Goal: Answer question/provide support

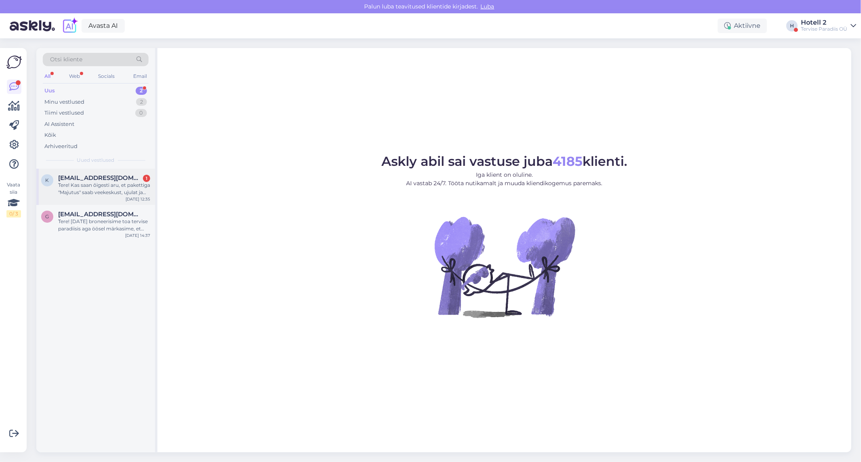
click at [107, 184] on div "Tere! Kas saan õigesti aru, et pakettiga "Majutus" saab veekeskust, ujulat ja j…" at bounding box center [104, 189] width 92 height 15
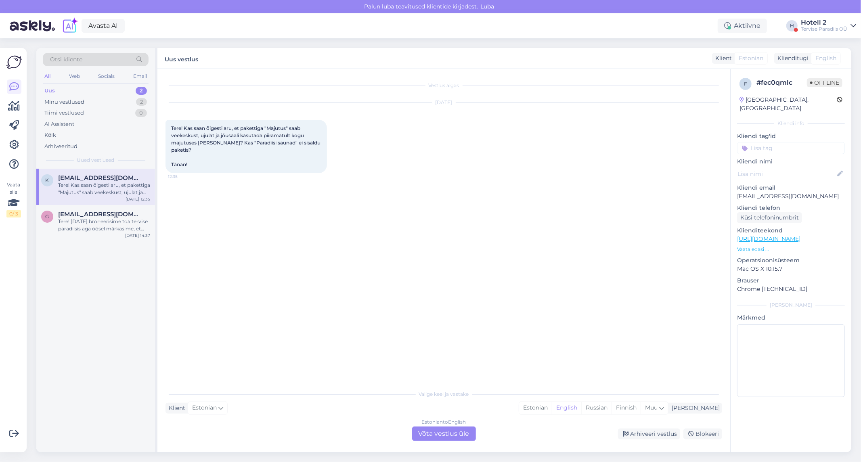
click at [466, 437] on div "Estonian to English Võta vestlus üle" at bounding box center [444, 433] width 64 height 15
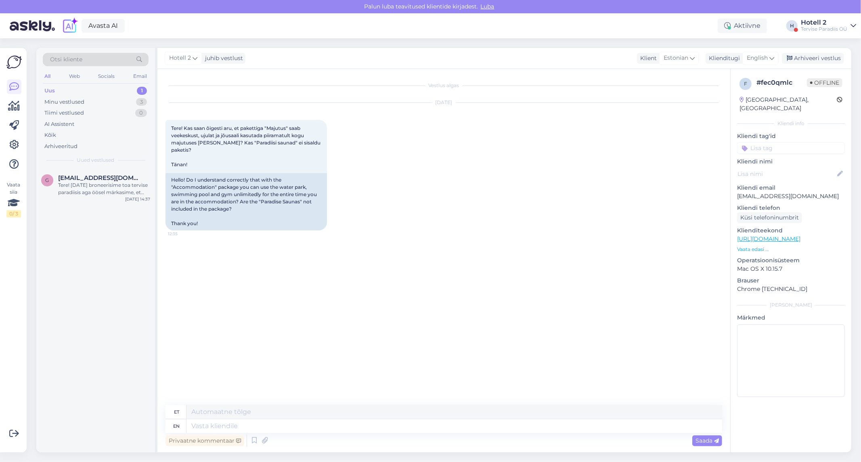
click at [771, 71] on div "f # fec0qmlc Offline Estonia, Tallinn Kliendi info Kliendi tag'id Kliendi nimi …" at bounding box center [790, 239] width 121 height 340
click at [762, 59] on span "English" at bounding box center [756, 58] width 21 height 9
type input "es"
click at [723, 107] on link "Estonian" at bounding box center [742, 106] width 89 height 13
click at [209, 433] on textarea at bounding box center [443, 424] width 556 height 17
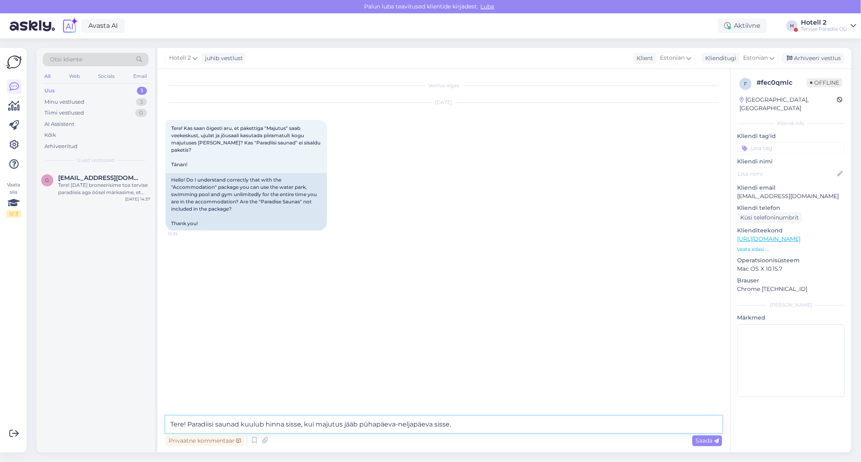
click at [300, 425] on textarea "Tere! Paradiisi saunad kuulub hinna sisse, kui majutus jääb pühapäeva-neljapäev…" at bounding box center [443, 424] width 556 height 17
click at [261, 421] on textarea "Tere! Paradiisi saunad kuulub hinna s, kui majutus jääb pühapäeva-neljapäeva si…" at bounding box center [443, 424] width 556 height 17
click at [261, 424] on textarea "Tere! Paradiisi saunad kuulub hinna s, kui majutus jääb pühapäeva-neljapäeva si…" at bounding box center [443, 424] width 556 height 17
click at [274, 423] on textarea "Tere! Paradiisi saunad on hinna s, kui majutus jääb pühapäeva-neljapäeva sisse." at bounding box center [443, 424] width 556 height 17
type textarea "Tere! Paradiisi saunad on hinna sees, kui majutus jääb pühapäeva-neljapäeva sis…"
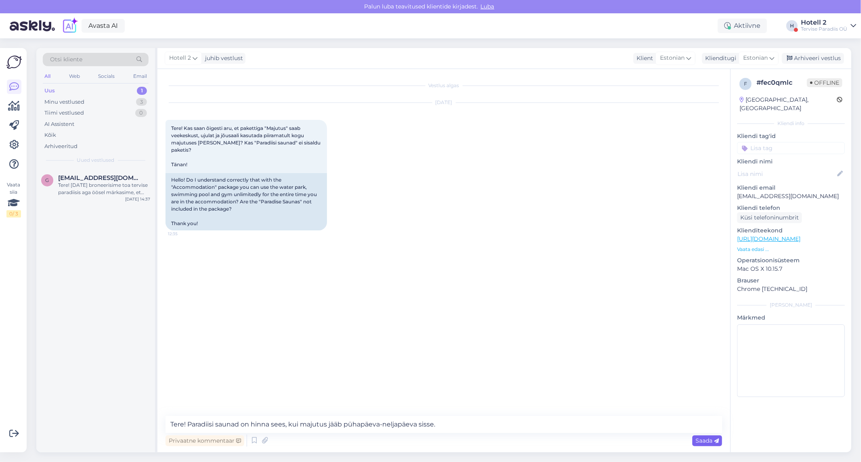
click at [710, 445] on div "Saada" at bounding box center [707, 440] width 30 height 11
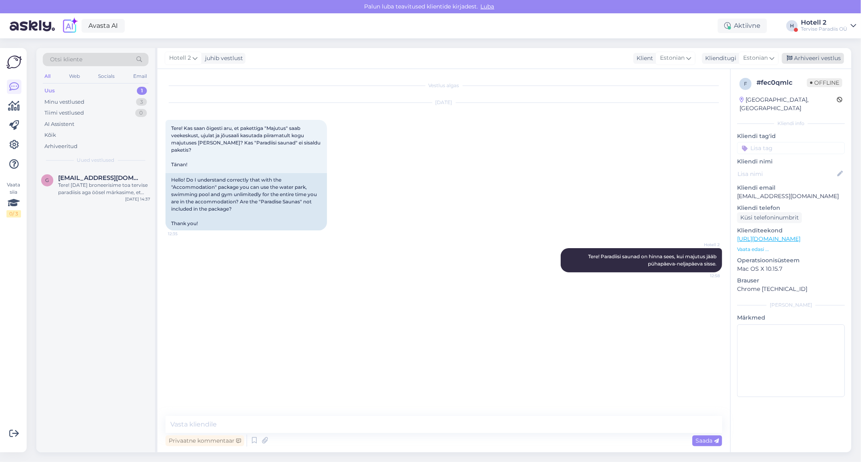
click at [809, 61] on div "Arhiveeri vestlus" at bounding box center [813, 58] width 62 height 11
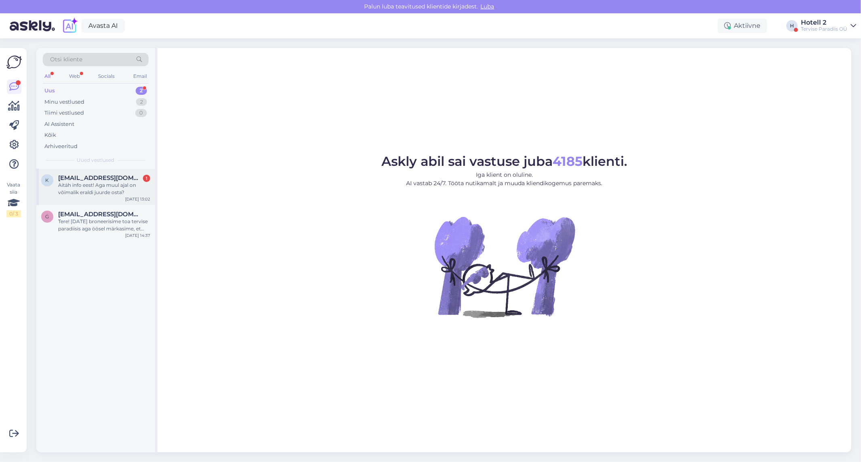
click at [81, 177] on span "[EMAIL_ADDRESS][DOMAIN_NAME]" at bounding box center [100, 177] width 84 height 7
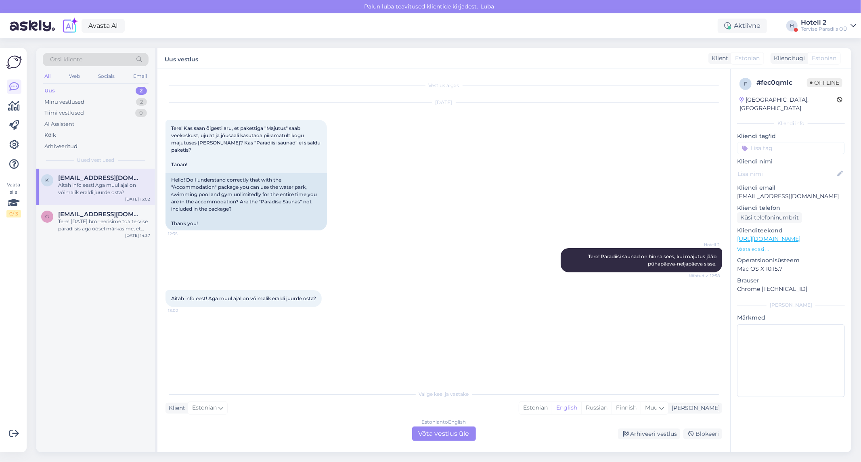
click at [453, 432] on div "Estonian to English Võta vestlus üle" at bounding box center [444, 433] width 64 height 15
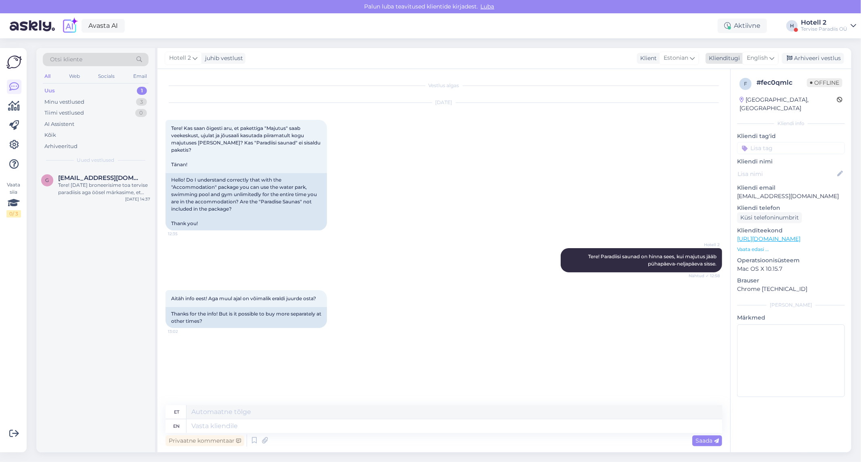
click at [759, 61] on span "English" at bounding box center [756, 58] width 21 height 9
type input "es"
drag, startPoint x: 738, startPoint y: 105, endPoint x: 688, endPoint y: 123, distance: 52.5
click at [738, 105] on link "Estonian" at bounding box center [742, 106] width 89 height 13
click at [209, 420] on textarea at bounding box center [443, 424] width 556 height 17
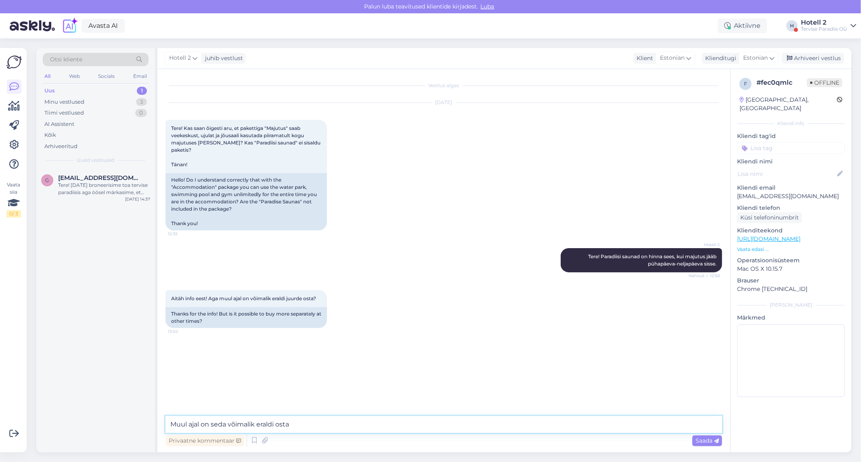
type textarea "Muul ajal on seda võimalik eraldi osta."
